Goal: Use online tool/utility: Utilize a website feature to perform a specific function

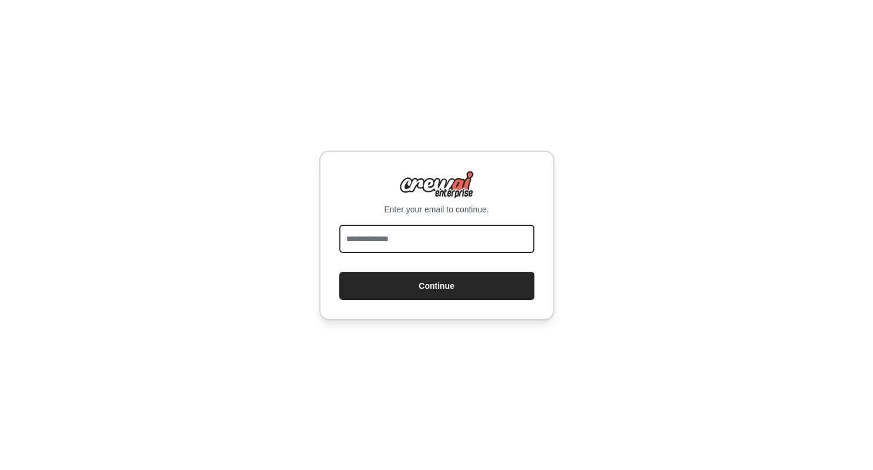
click at [427, 236] on input "email" at bounding box center [436, 238] width 195 height 28
click at [428, 234] on input "email" at bounding box center [436, 238] width 195 height 28
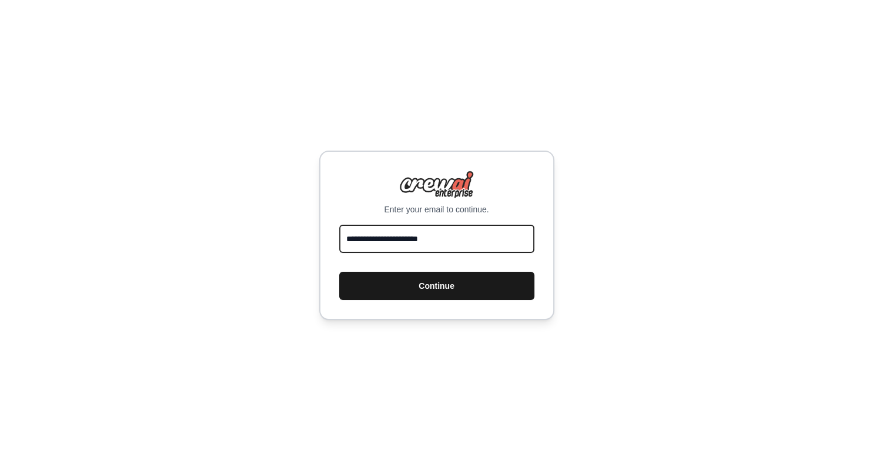
type input "**********"
click at [424, 278] on button "Continue" at bounding box center [436, 286] width 195 height 28
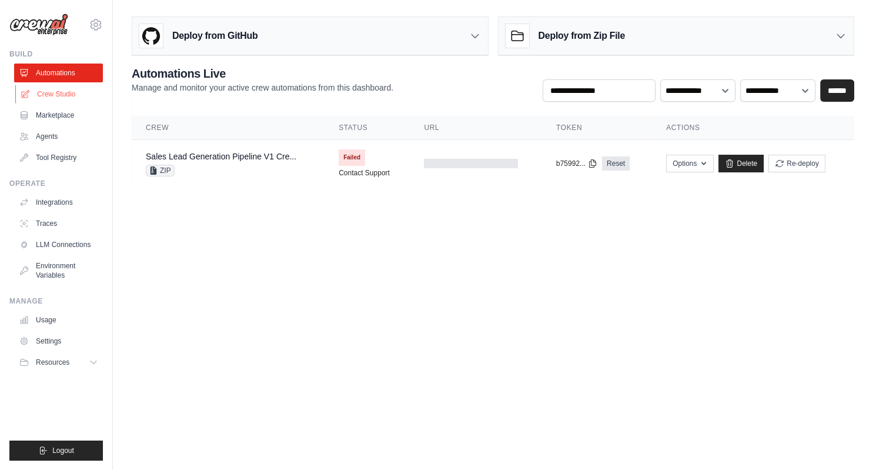
click at [68, 95] on link "Crew Studio" at bounding box center [59, 94] width 89 height 19
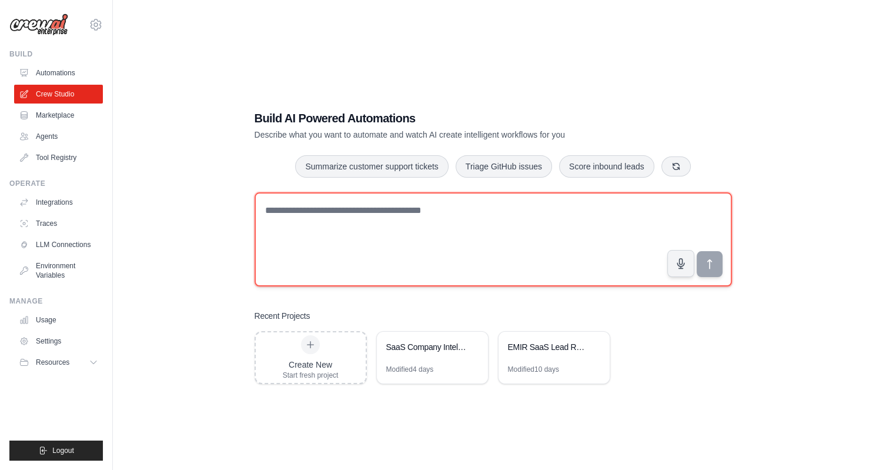
click at [447, 243] on textarea at bounding box center [492, 239] width 477 height 94
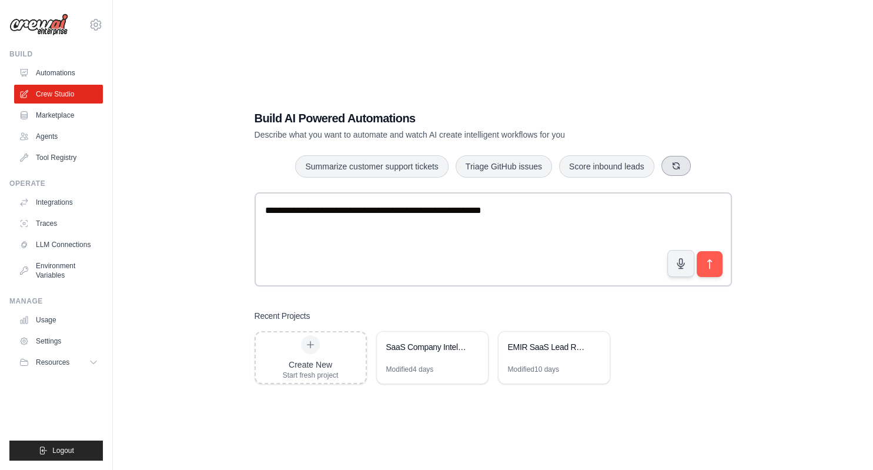
click at [676, 165] on icon "button" at bounding box center [675, 165] width 9 height 9
click at [698, 171] on button "button" at bounding box center [693, 166] width 29 height 20
click at [698, 170] on icon "button" at bounding box center [693, 165] width 9 height 9
click at [667, 170] on icon "button" at bounding box center [669, 165] width 9 height 9
click at [673, 169] on icon "button" at bounding box center [672, 165] width 6 height 6
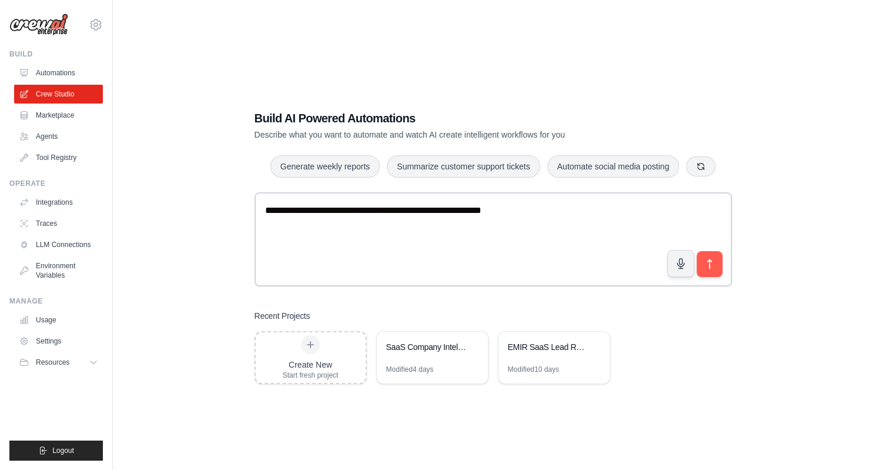
click at [668, 137] on div "Build AI Powered Automations Describe what you want to automate and watch AI cr…" at bounding box center [492, 125] width 477 height 31
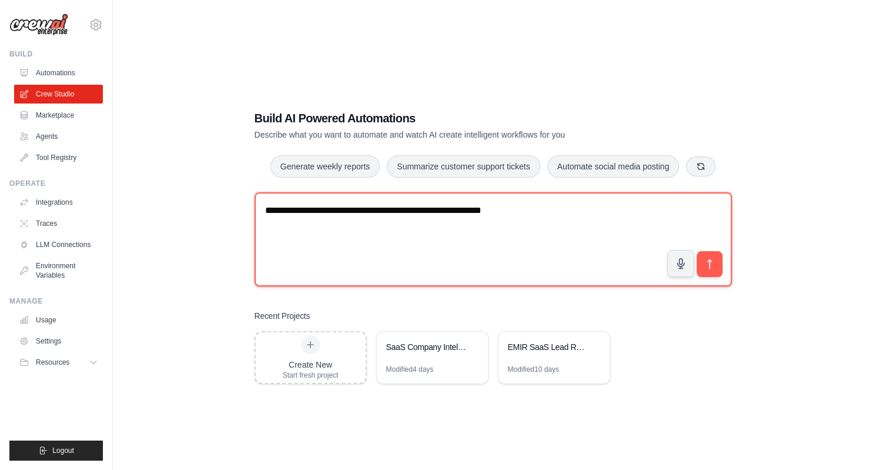
click at [482, 225] on textarea "**********" at bounding box center [492, 239] width 477 height 94
click at [555, 220] on textarea "**********" at bounding box center [492, 239] width 477 height 94
drag, startPoint x: 383, startPoint y: 212, endPoint x: 571, endPoint y: 220, distance: 188.8
click at [570, 220] on textarea "**********" at bounding box center [492, 239] width 477 height 94
click at [634, 222] on textarea "**********" at bounding box center [492, 239] width 477 height 94
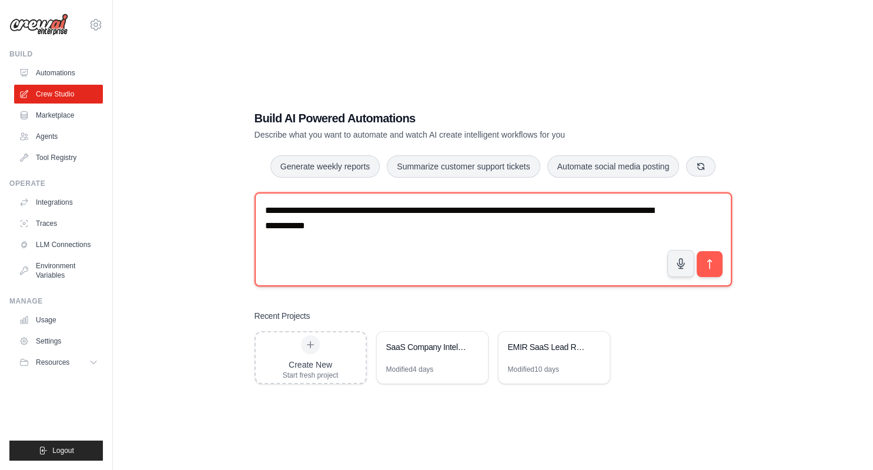
paste textarea "**********"
type textarea "**********"
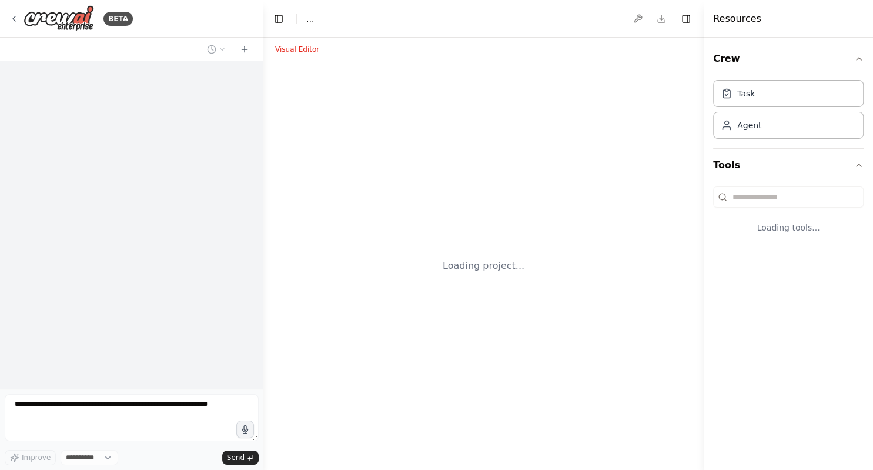
select select "****"
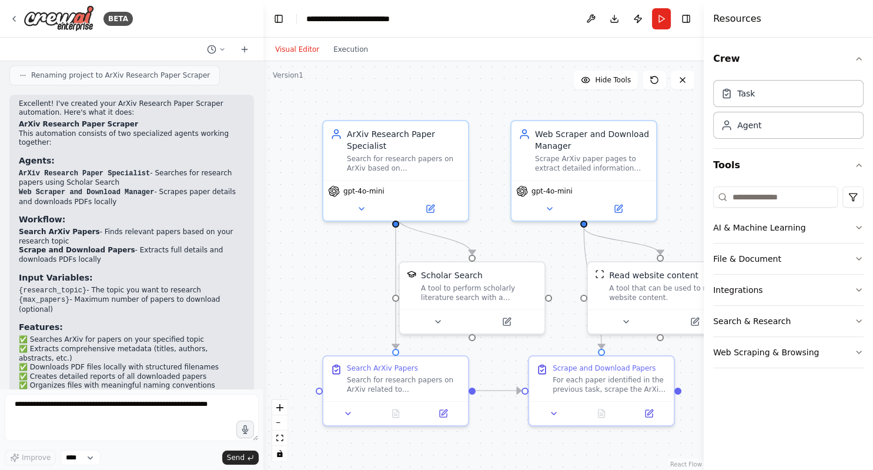
scroll to position [999, 0]
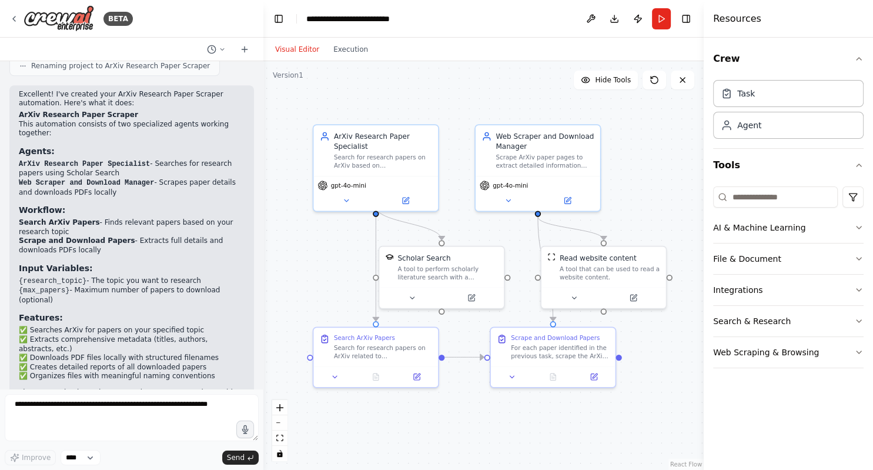
drag, startPoint x: 528, startPoint y: 423, endPoint x: 504, endPoint y: 408, distance: 28.5
click at [504, 408] on div ".deletable-edge-delete-btn { width: 20px; height: 20px; border: 0px solid #ffff…" at bounding box center [483, 265] width 440 height 408
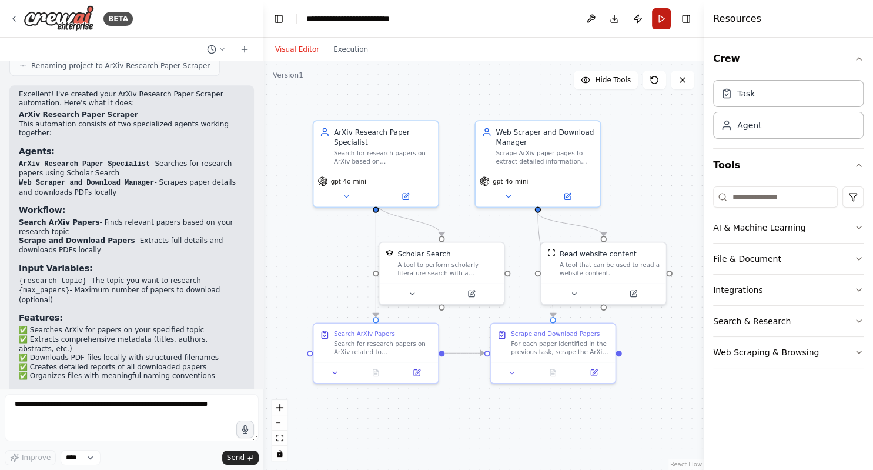
click at [659, 21] on button "Run" at bounding box center [661, 18] width 19 height 21
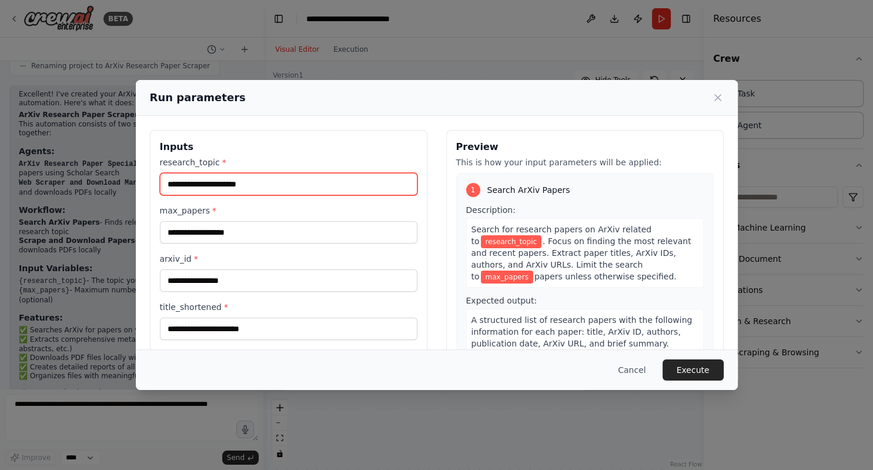
click at [269, 182] on input "research_topic *" at bounding box center [288, 184] width 257 height 22
type input "**********"
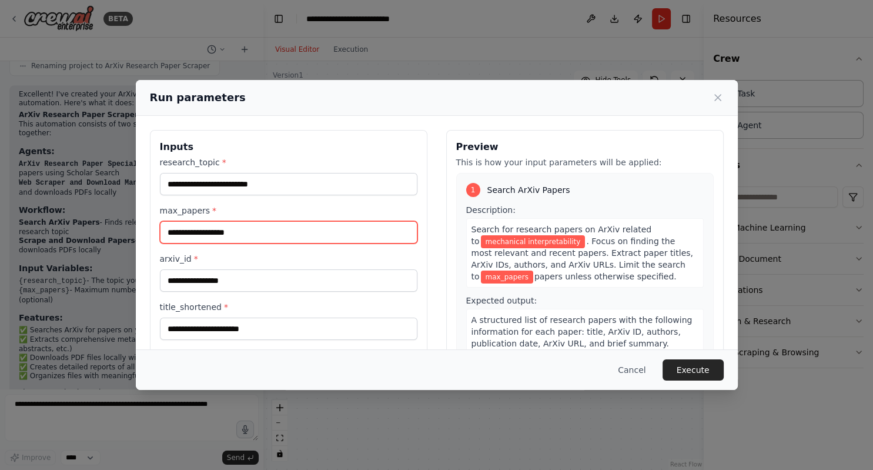
type input "*"
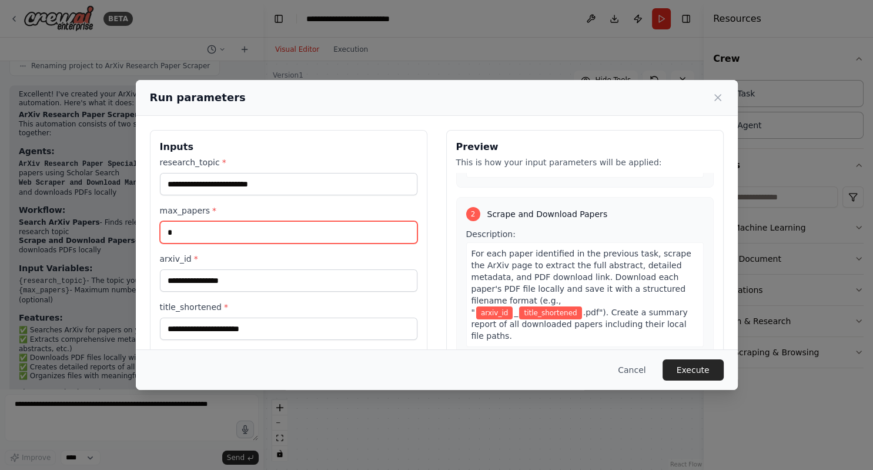
scroll to position [73, 0]
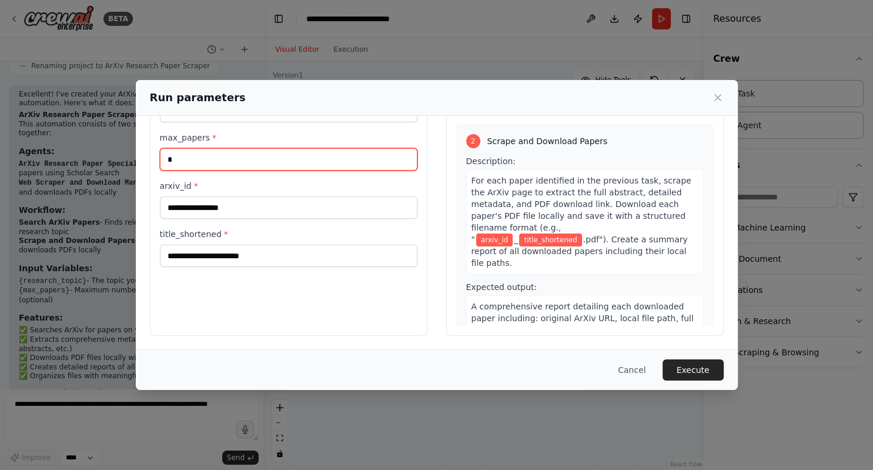
type input "*"
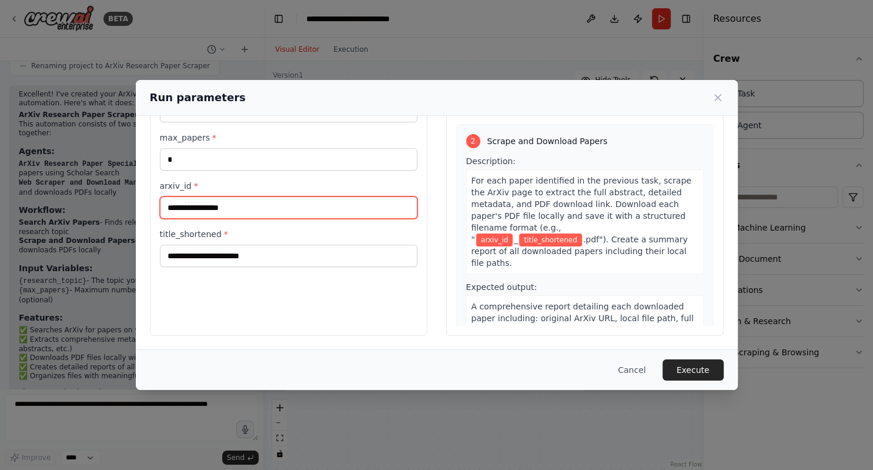
click at [239, 206] on input "arxiv_id *" at bounding box center [288, 207] width 257 height 22
type input "*"
type input "**********"
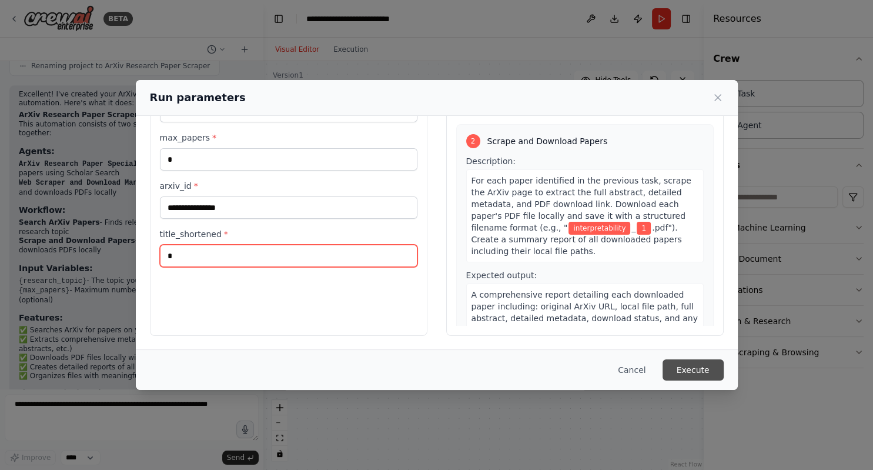
type input "*"
click at [685, 364] on button "Execute" at bounding box center [692, 369] width 61 height 21
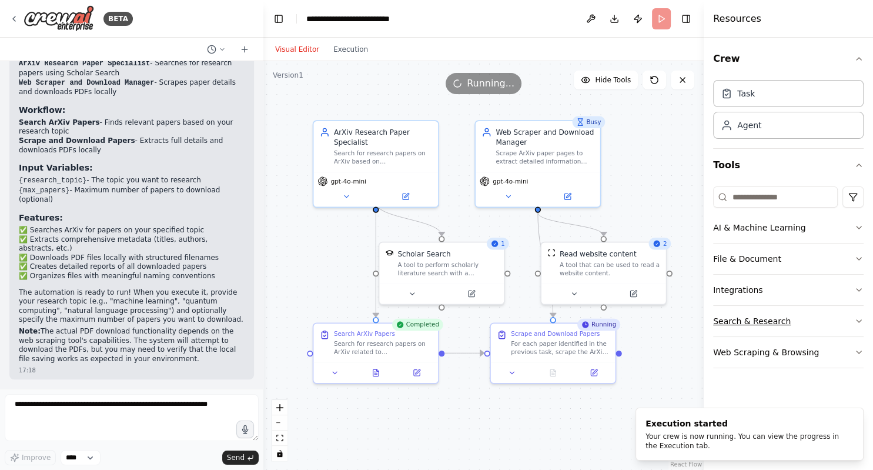
scroll to position [862, 0]
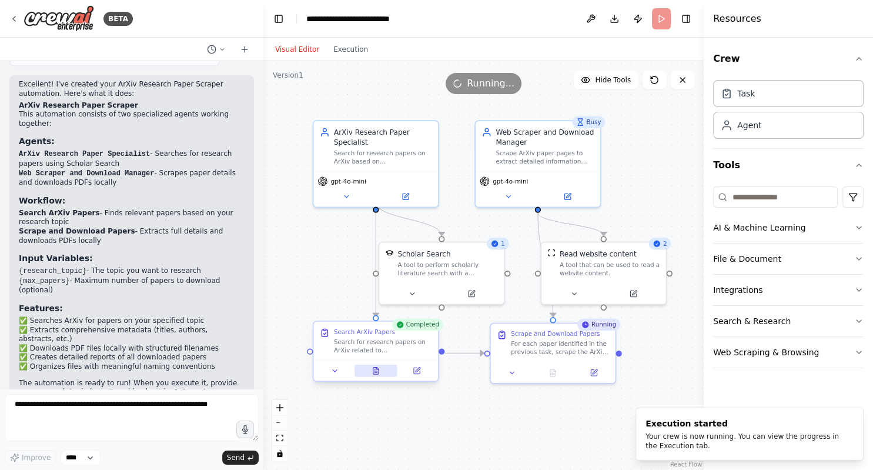
click at [384, 370] on button at bounding box center [375, 370] width 43 height 12
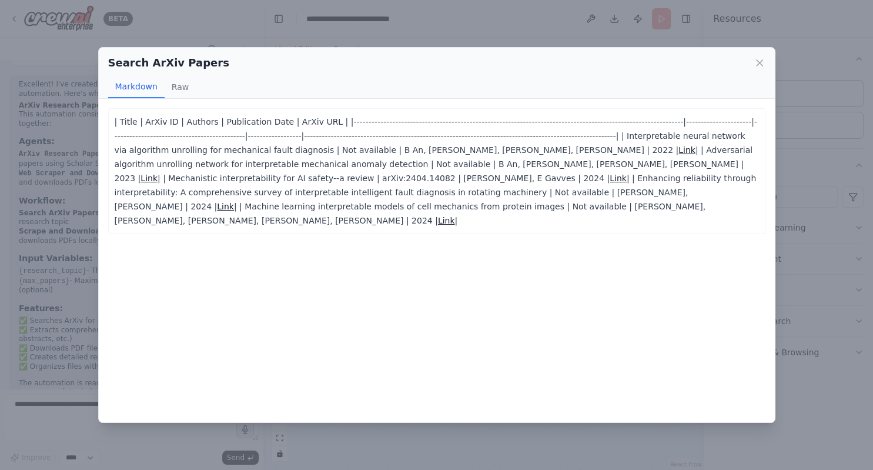
click at [158, 173] on link "Link" at bounding box center [148, 177] width 17 height 9
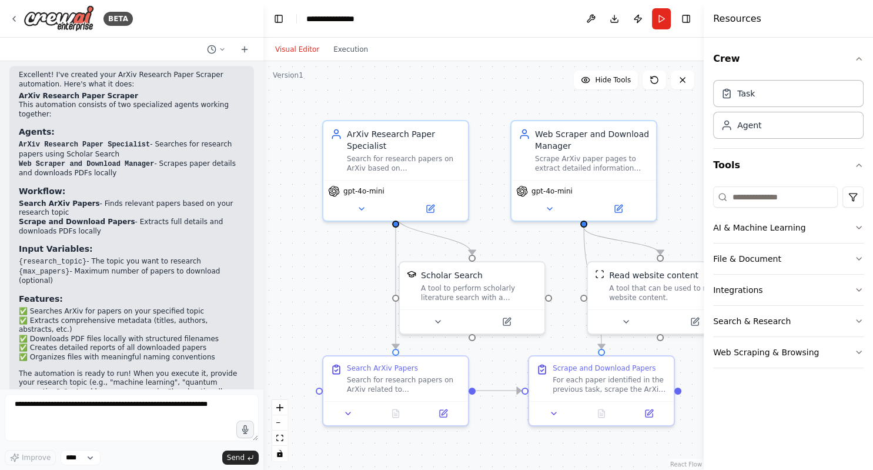
scroll to position [862, 0]
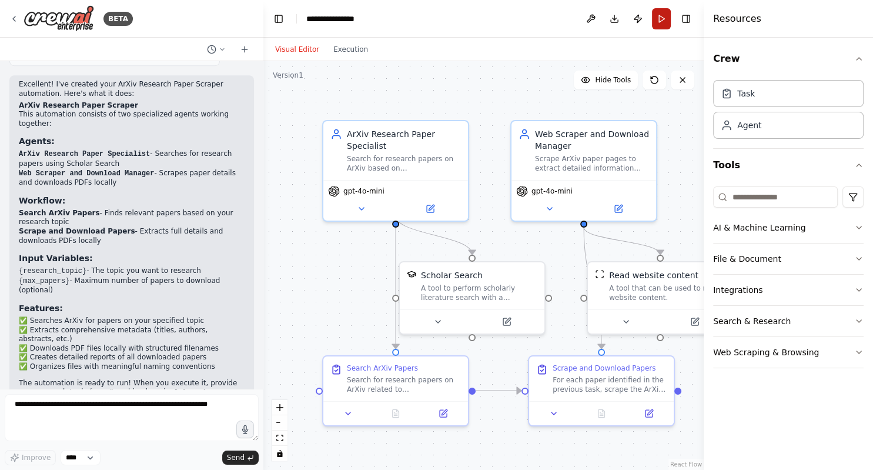
click at [663, 20] on button "Run" at bounding box center [661, 18] width 19 height 21
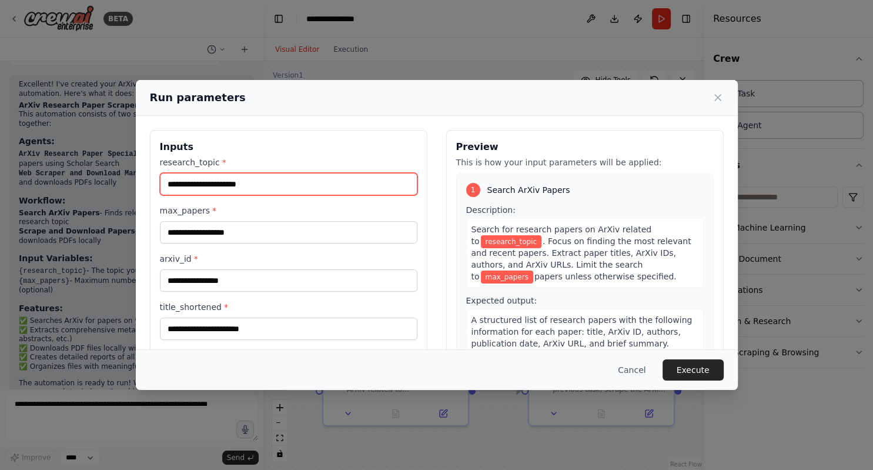
click at [272, 182] on input "research_topic *" at bounding box center [288, 184] width 257 height 22
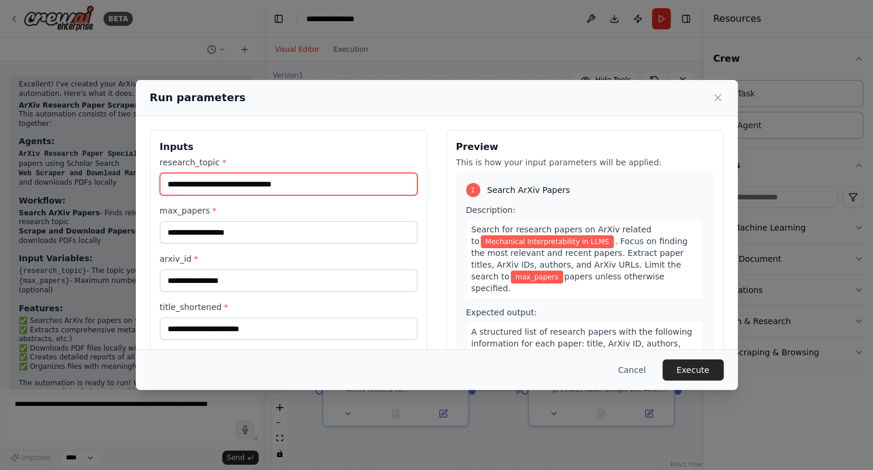
type input "**********"
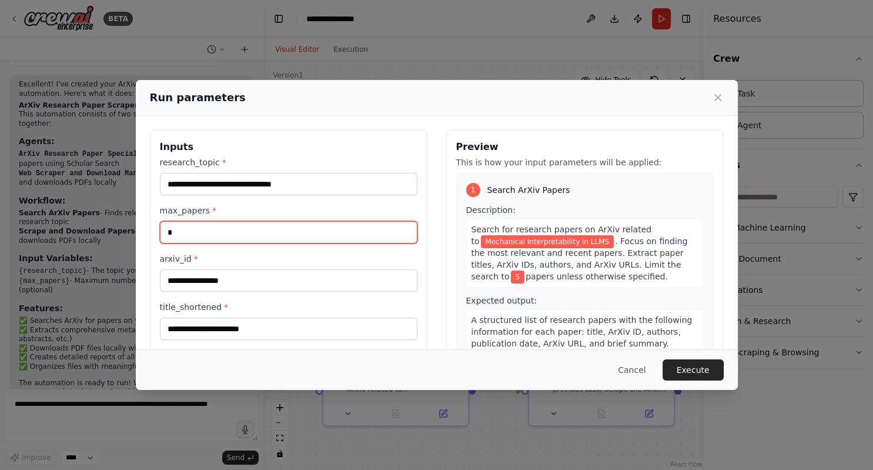
type input "*"
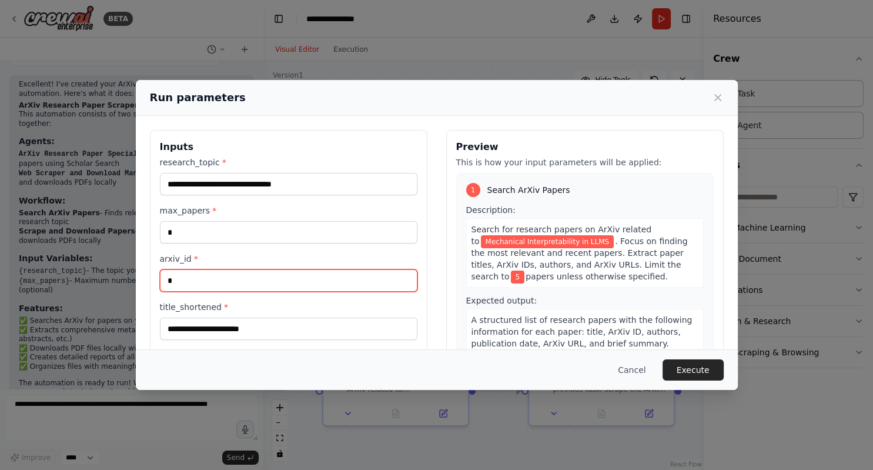
type input "*"
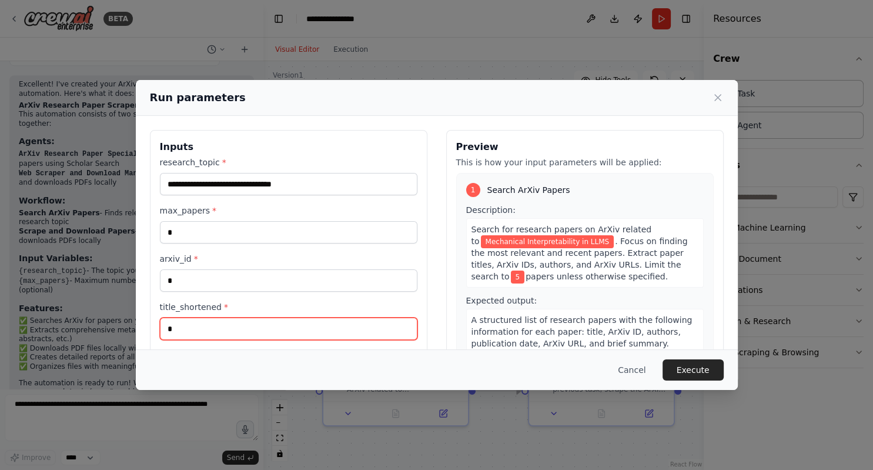
type input "*"
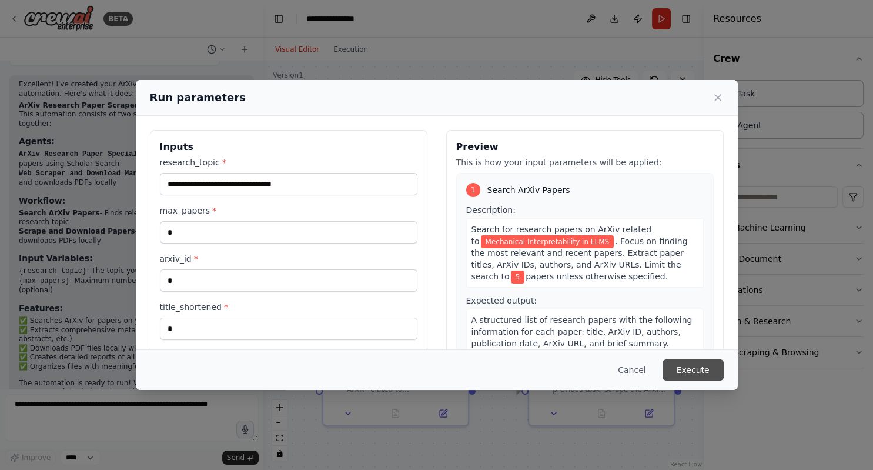
click at [690, 363] on button "Execute" at bounding box center [692, 369] width 61 height 21
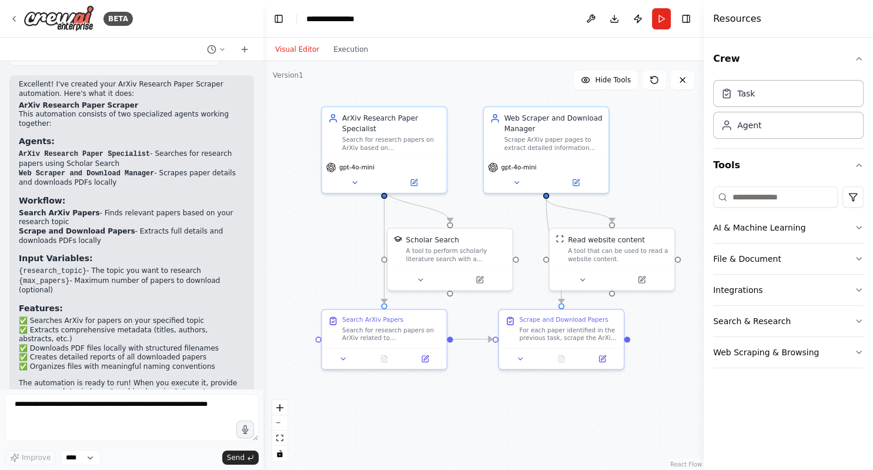
drag, startPoint x: 511, startPoint y: 418, endPoint x: 478, endPoint y: 366, distance: 61.3
click at [479, 367] on div ".deletable-edge-delete-btn { width: 20px; height: 20px; border: 0px solid #ffff…" at bounding box center [483, 265] width 440 height 408
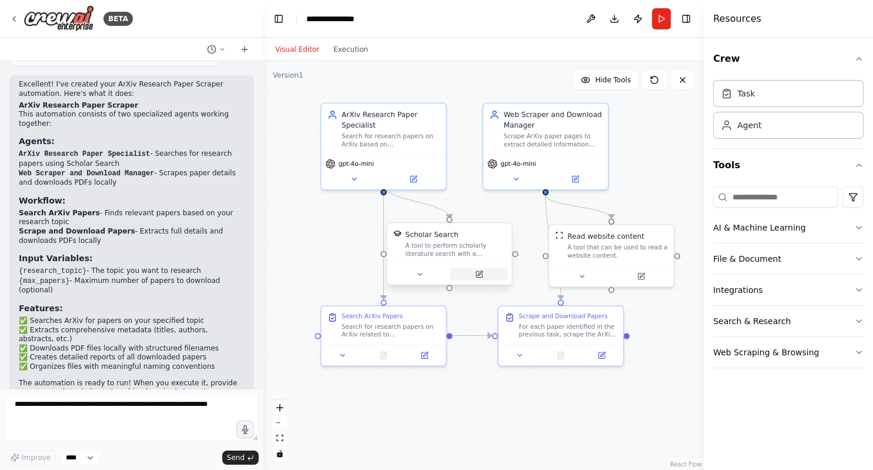
click at [474, 277] on button at bounding box center [478, 274] width 57 height 12
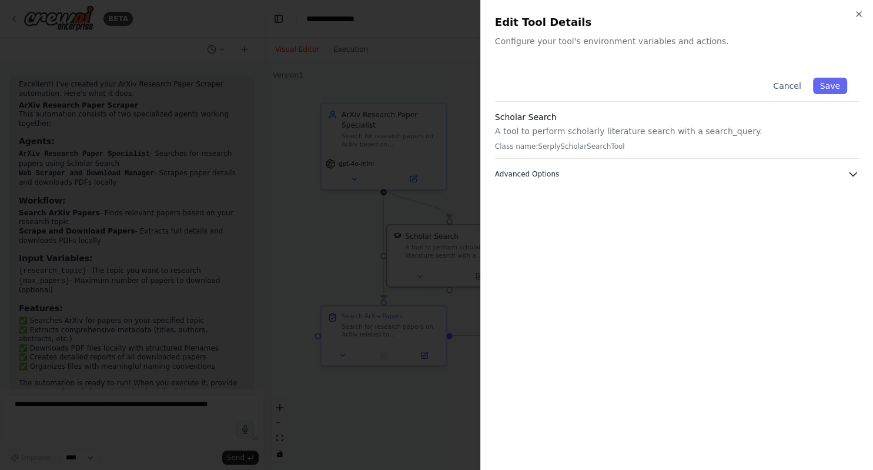
click at [654, 170] on button "Advanced Options" at bounding box center [677, 174] width 364 height 12
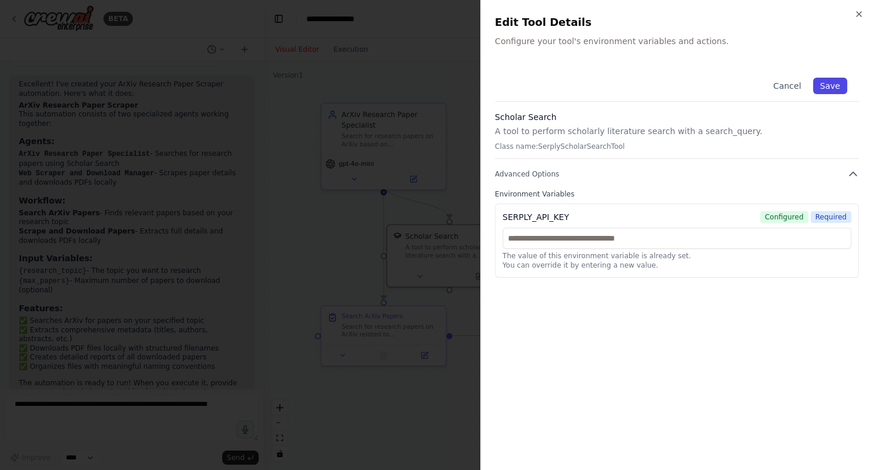
click at [835, 83] on button "Save" at bounding box center [830, 86] width 34 height 16
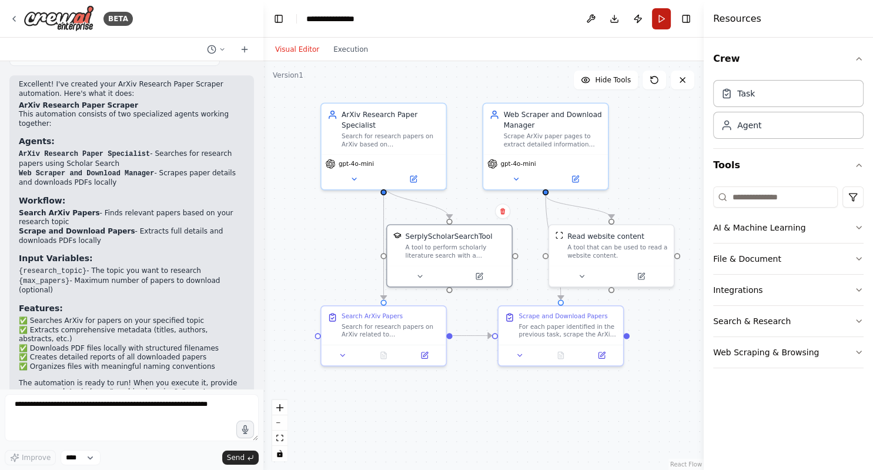
click at [666, 20] on button "Run" at bounding box center [661, 18] width 19 height 21
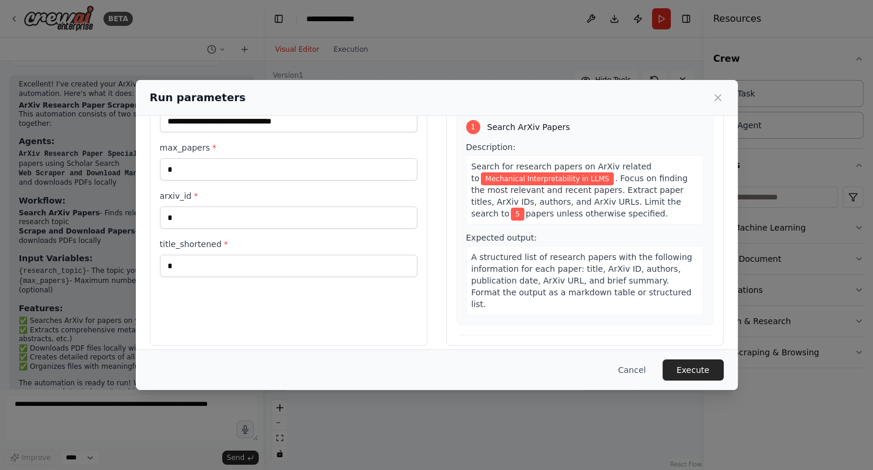
scroll to position [73, 0]
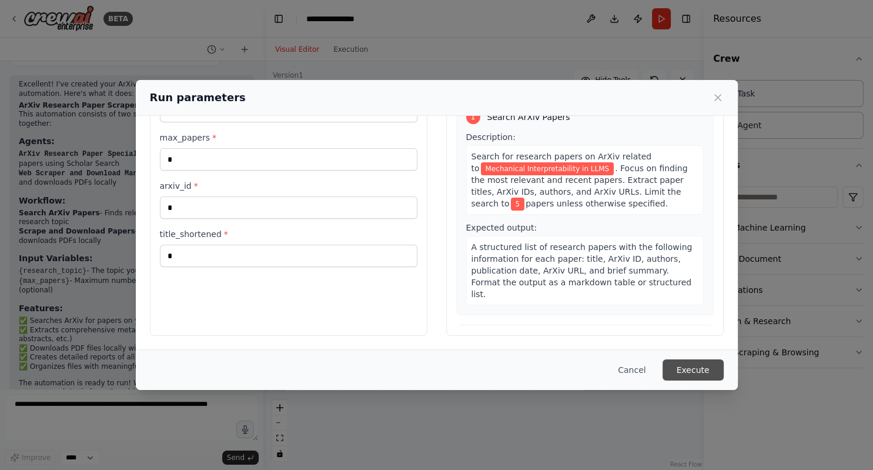
click at [716, 376] on button "Execute" at bounding box center [692, 369] width 61 height 21
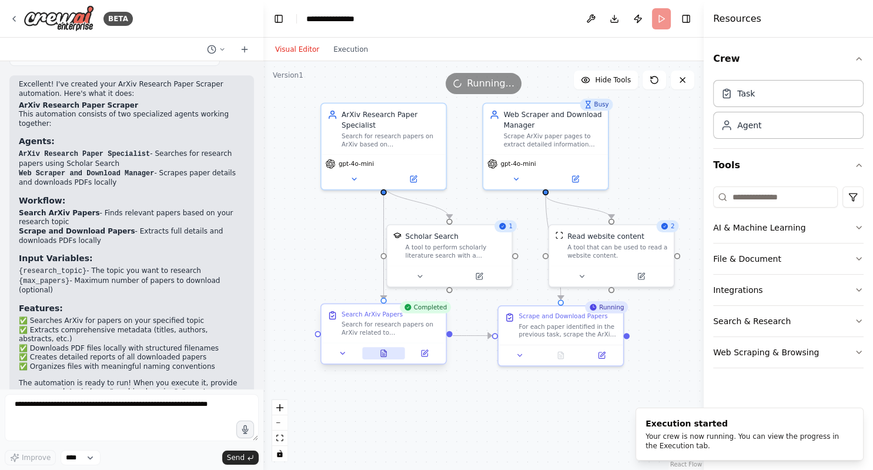
click at [374, 351] on button at bounding box center [383, 353] width 43 height 12
click at [383, 355] on icon at bounding box center [383, 353] width 5 height 6
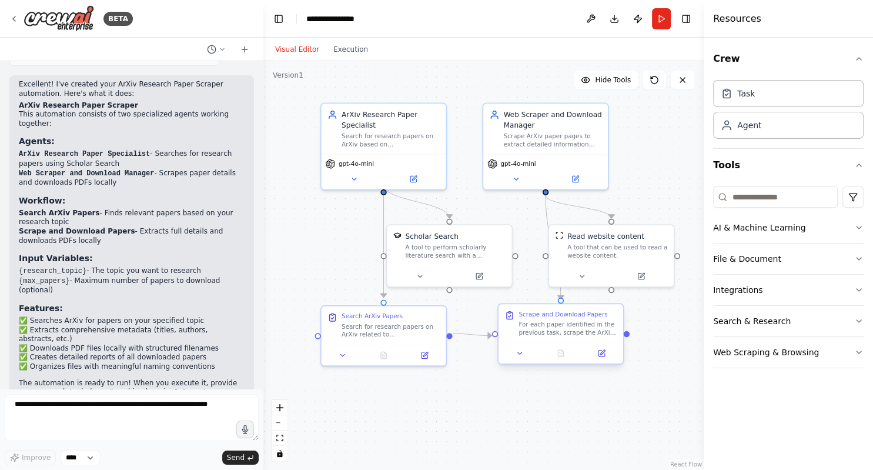
click at [556, 328] on div "For each paper identified in the previous task, scrape the ArXiv page to extrac…" at bounding box center [567, 328] width 98 height 16
click at [622, 296] on button at bounding box center [618, 293] width 15 height 15
click at [621, 291] on icon at bounding box center [618, 293] width 7 height 7
click at [591, 289] on button "Confirm" at bounding box center [585, 293] width 42 height 14
click at [589, 175] on button at bounding box center [574, 177] width 57 height 12
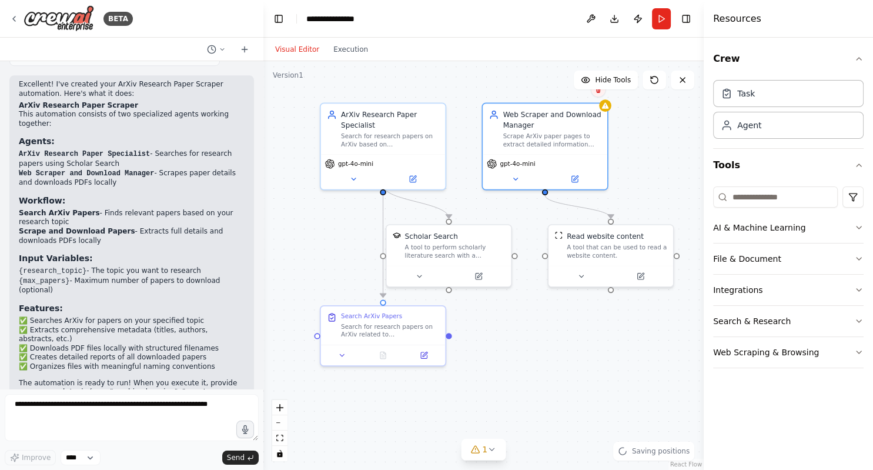
click at [599, 92] on icon at bounding box center [598, 89] width 7 height 7
click at [561, 93] on button "Confirm" at bounding box center [565, 89] width 42 height 14
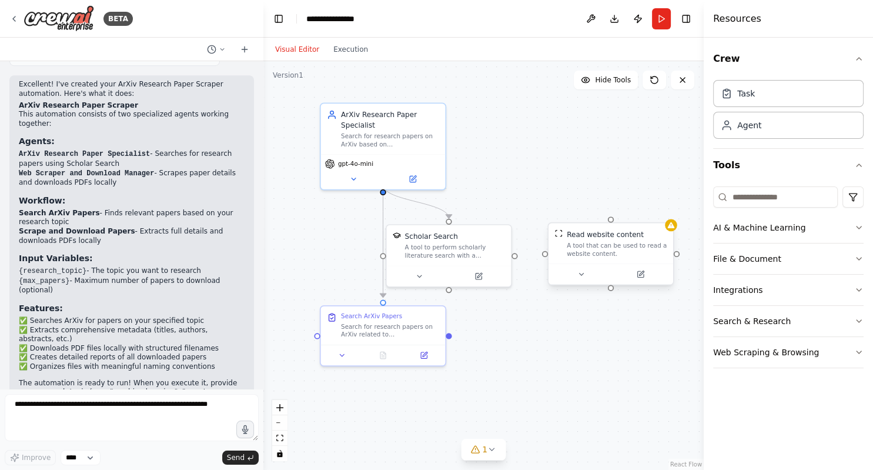
click at [631, 239] on div "Read website content" at bounding box center [605, 234] width 77 height 10
click at [669, 209] on icon at bounding box center [668, 211] width 5 height 6
click at [670, 206] on button at bounding box center [668, 209] width 15 height 15
click at [669, 207] on icon at bounding box center [668, 210] width 5 height 6
click at [634, 209] on button "Confirm" at bounding box center [635, 210] width 42 height 14
